Goal: Information Seeking & Learning: Find specific fact

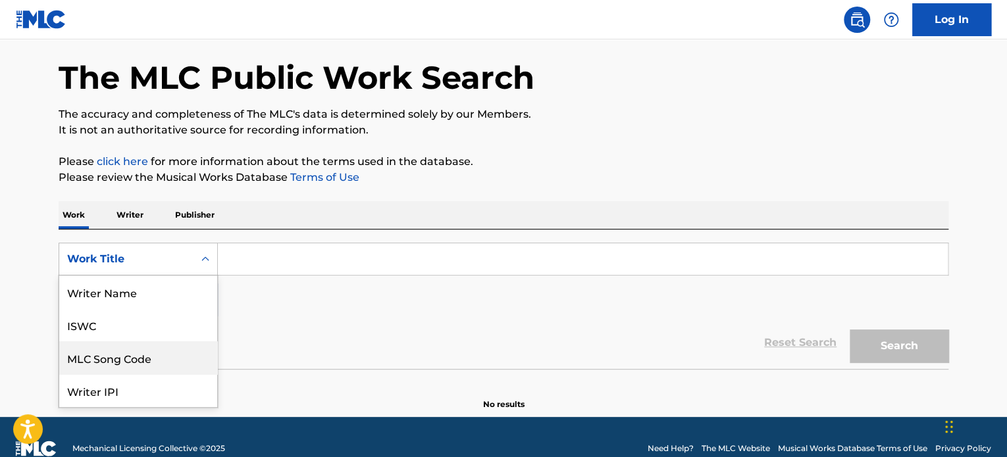
scroll to position [66, 0]
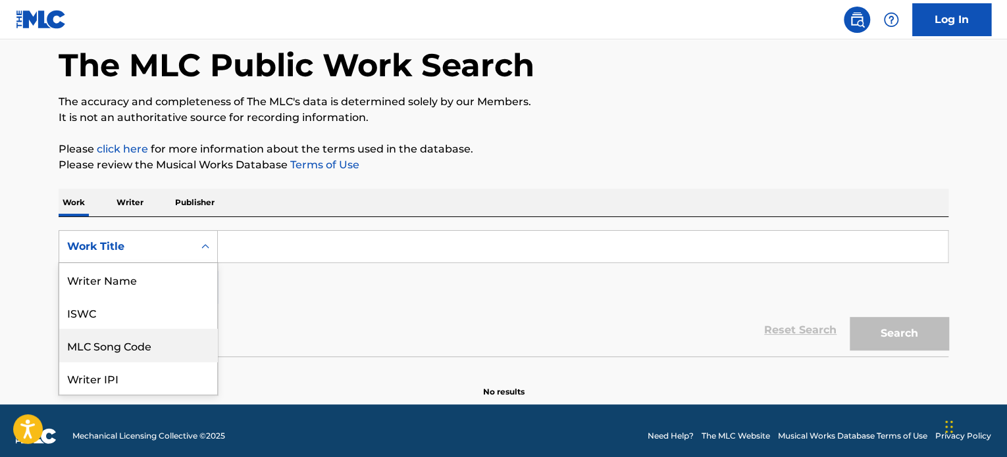
click at [181, 263] on div "8 results available. Use Up and Down to choose options, press Enter to select t…" at bounding box center [138, 246] width 159 height 33
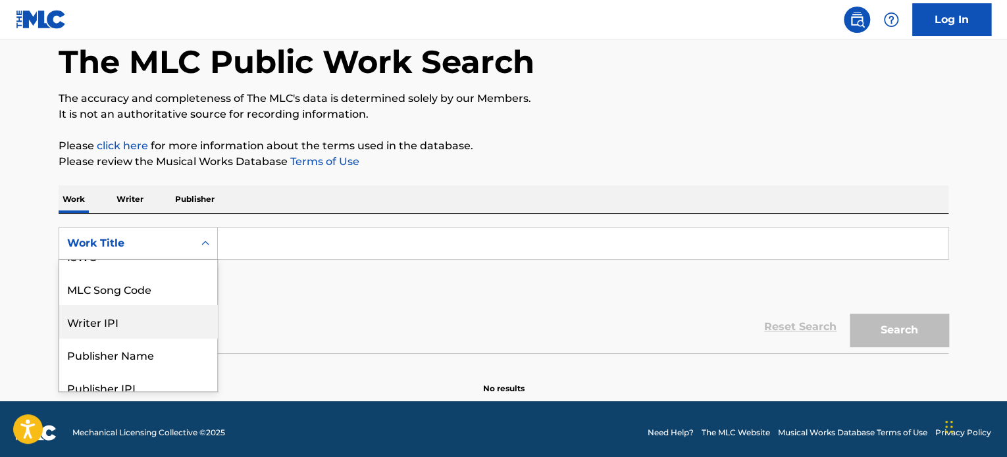
scroll to position [0, 0]
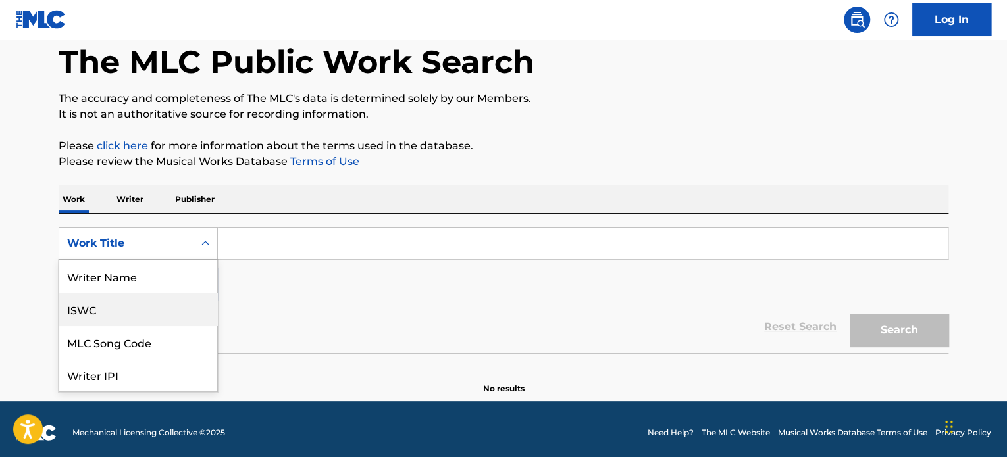
click at [128, 316] on div "ISWC" at bounding box center [138, 309] width 158 height 33
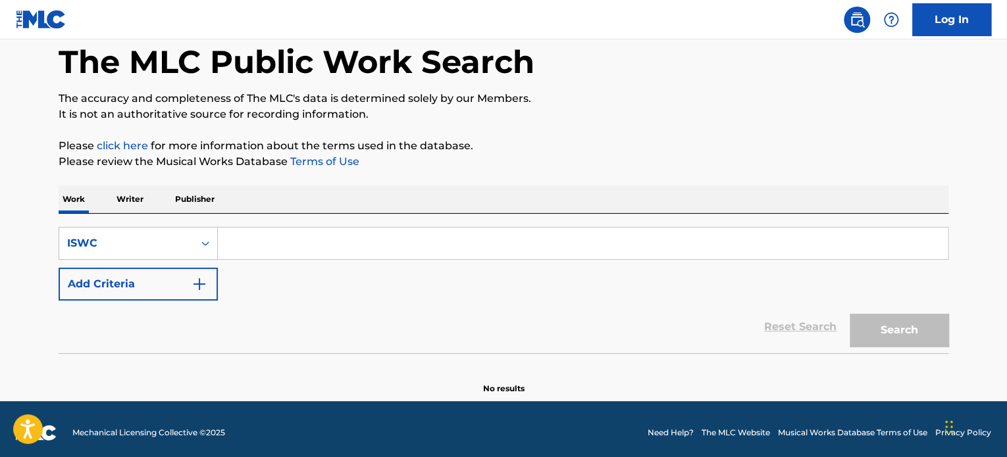
click at [257, 242] on input "Search Form" at bounding box center [583, 244] width 730 height 32
paste input "T9168643945"
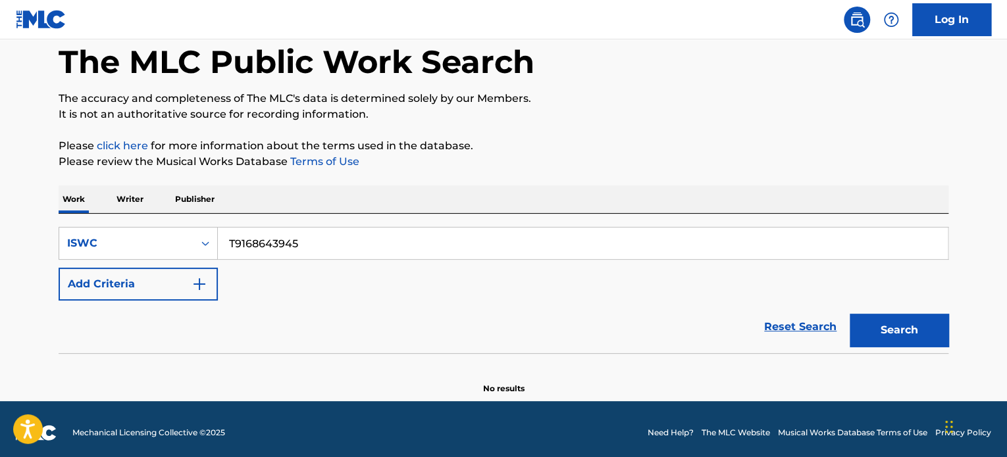
type input "T9168643945"
click at [906, 330] on button "Search" at bounding box center [899, 330] width 99 height 33
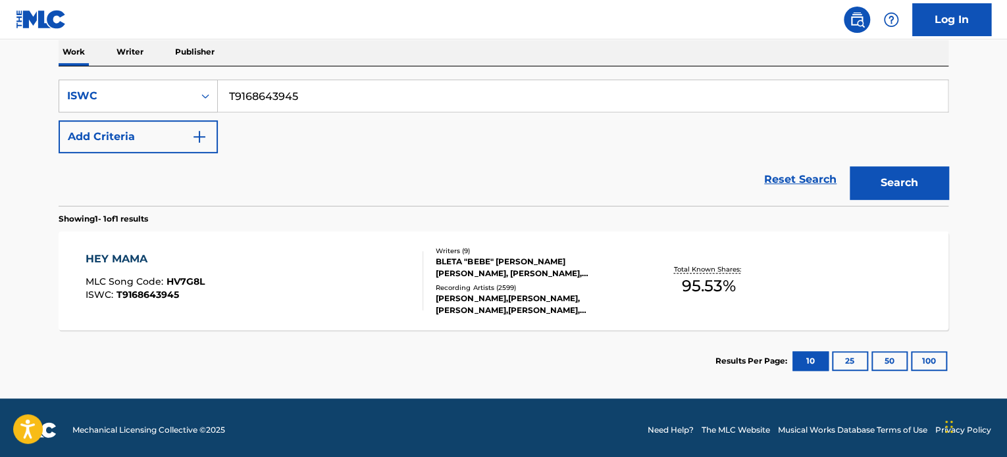
scroll to position [217, 0]
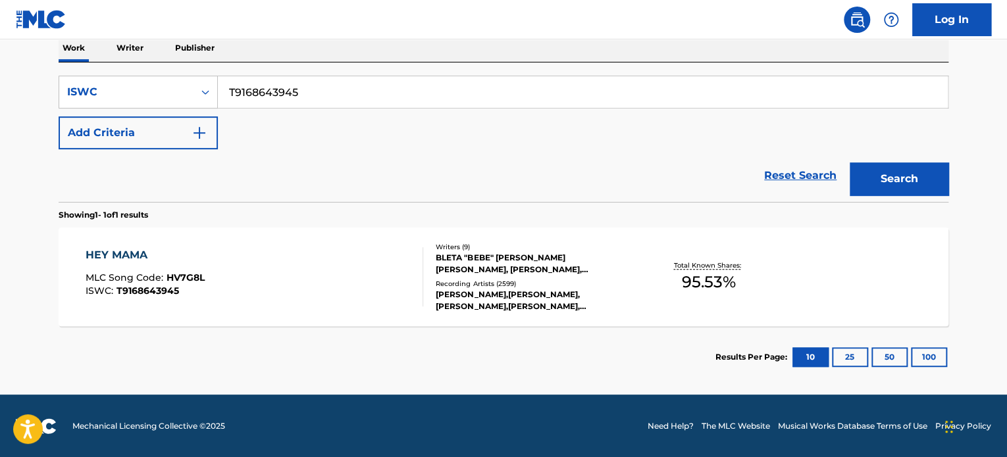
click at [415, 265] on div at bounding box center [417, 276] width 11 height 59
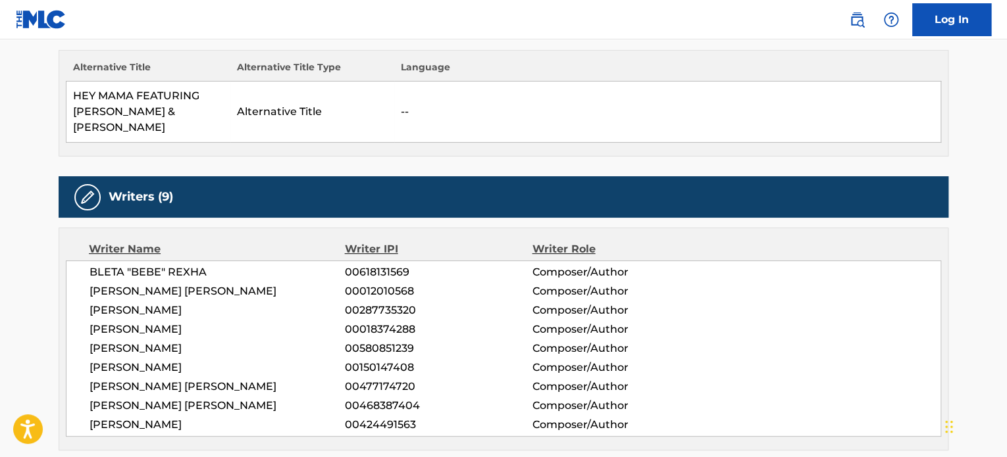
scroll to position [461, 0]
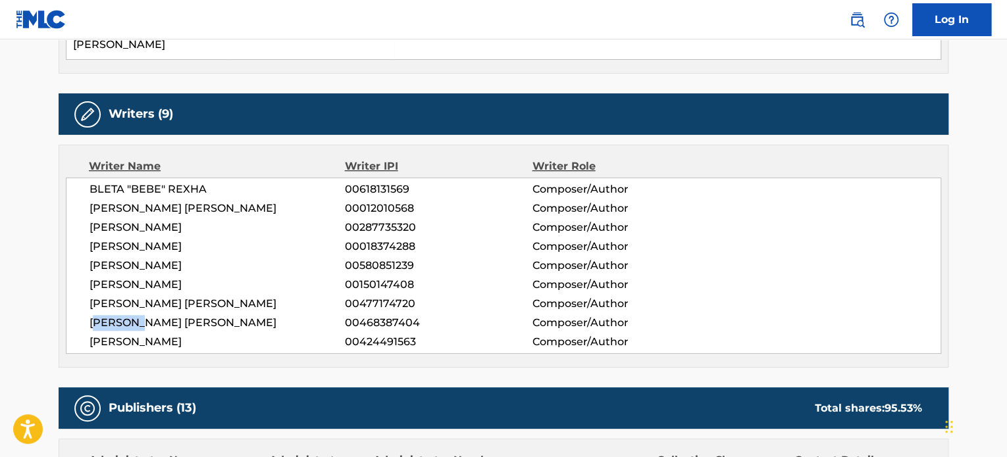
drag, startPoint x: 93, startPoint y: 308, endPoint x: 147, endPoint y: 307, distance: 54.0
click at [145, 315] on span "[PERSON_NAME] [PERSON_NAME]" at bounding box center [217, 323] width 255 height 16
drag, startPoint x: 103, startPoint y: 266, endPoint x: 188, endPoint y: 263, distance: 84.3
click at [182, 277] on span "[PERSON_NAME]" at bounding box center [217, 285] width 255 height 16
drag, startPoint x: 96, startPoint y: 229, endPoint x: 157, endPoint y: 230, distance: 60.6
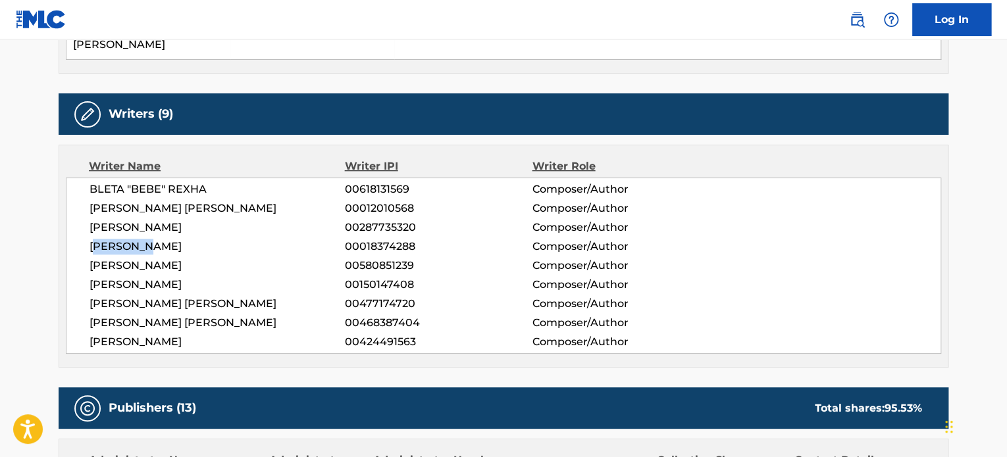
click at [157, 239] on span "[PERSON_NAME]" at bounding box center [217, 247] width 255 height 16
drag, startPoint x: 105, startPoint y: 194, endPoint x: 195, endPoint y: 195, distance: 89.5
click at [195, 201] on span "[PERSON_NAME] [PERSON_NAME]" at bounding box center [217, 209] width 255 height 16
drag, startPoint x: 130, startPoint y: 289, endPoint x: 236, endPoint y: 288, distance: 106.6
click at [236, 296] on span "[PERSON_NAME] [PERSON_NAME]" at bounding box center [217, 304] width 255 height 16
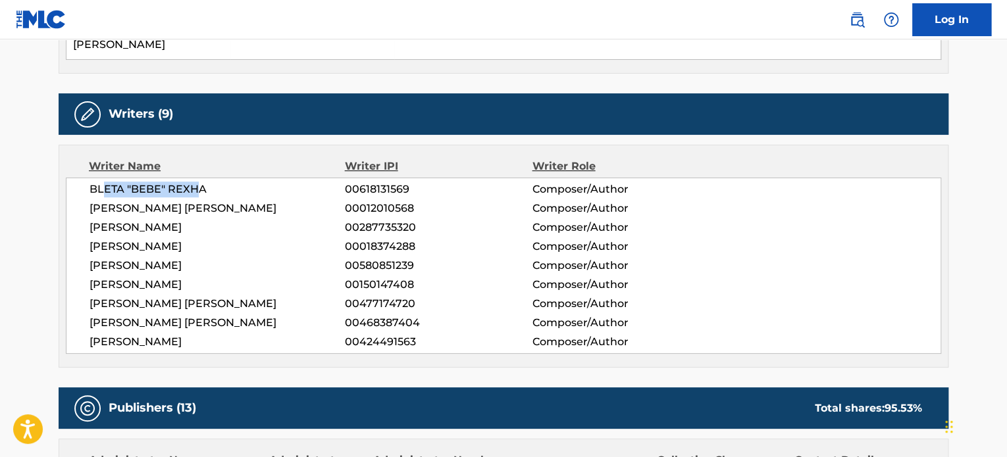
drag, startPoint x: 103, startPoint y: 173, endPoint x: 194, endPoint y: 171, distance: 90.9
click at [194, 182] on span "BLETA "BEBE" REXHA" at bounding box center [217, 190] width 255 height 16
drag, startPoint x: 111, startPoint y: 215, endPoint x: 184, endPoint y: 209, distance: 74.0
click at [184, 220] on span "[PERSON_NAME]" at bounding box center [217, 228] width 255 height 16
drag, startPoint x: 98, startPoint y: 228, endPoint x: 162, endPoint y: 230, distance: 63.9
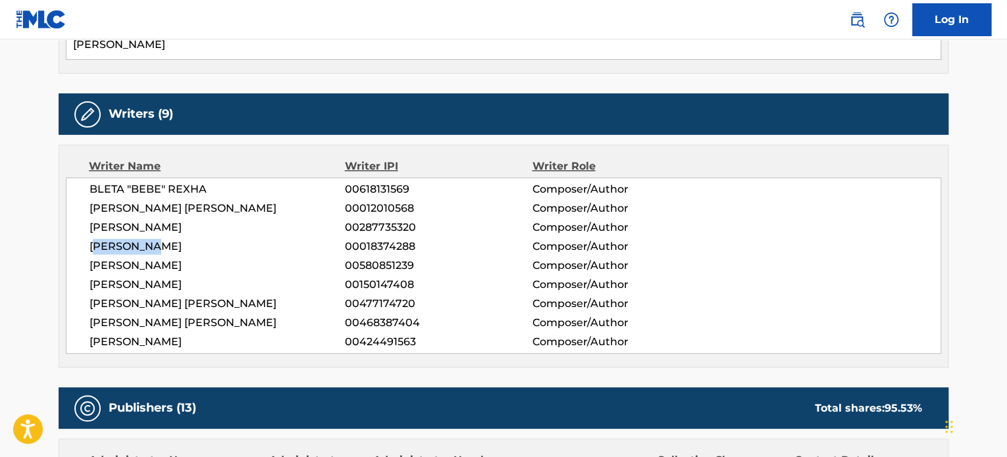
click at [162, 239] on span "[PERSON_NAME]" at bounding box center [217, 247] width 255 height 16
drag, startPoint x: 215, startPoint y: 332, endPoint x: 221, endPoint y: 331, distance: 6.6
click at [221, 334] on span "[PERSON_NAME]" at bounding box center [217, 342] width 255 height 16
